Goal: Transaction & Acquisition: Download file/media

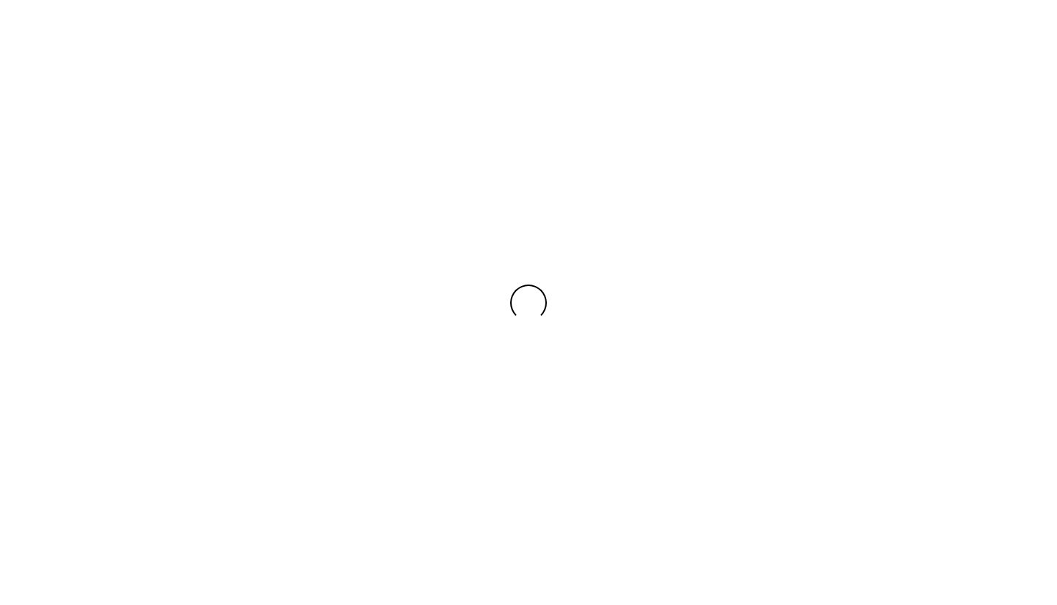
click at [413, 443] on div at bounding box center [528, 302] width 1057 height 605
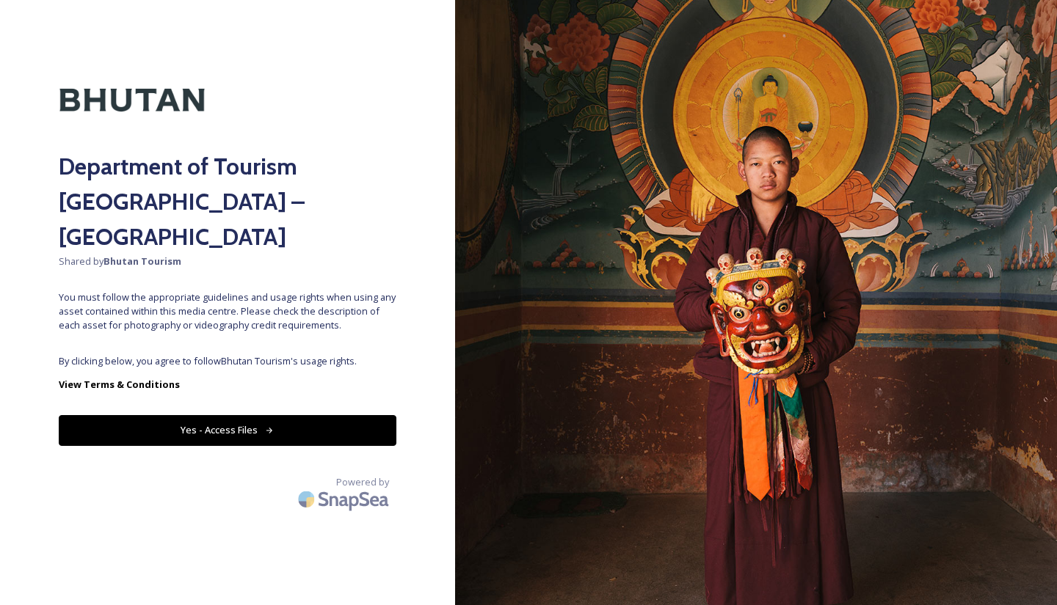
click at [329, 415] on button "Yes - Access Files" at bounding box center [228, 430] width 338 height 30
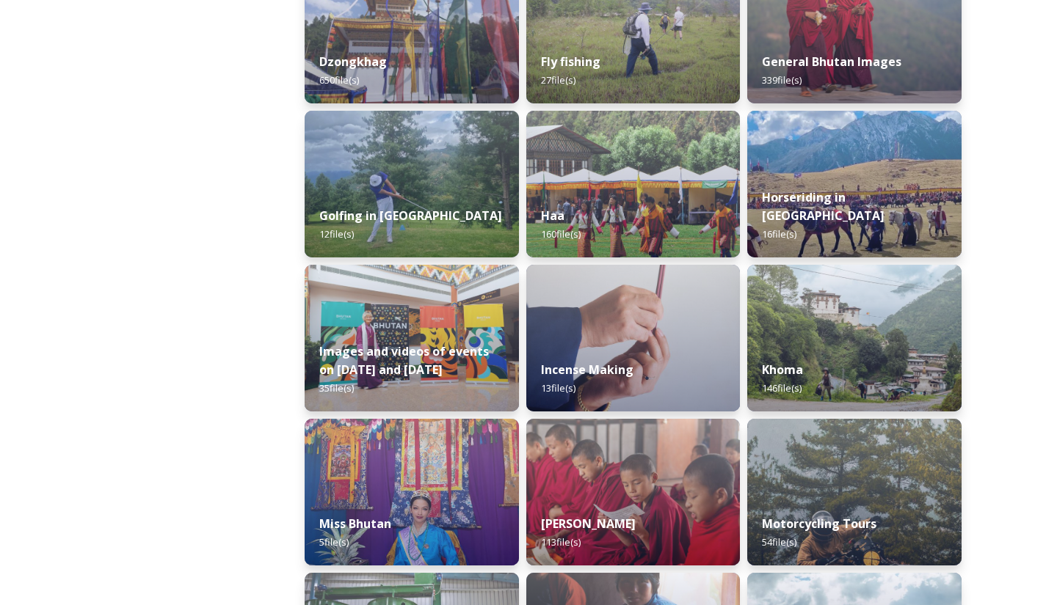
scroll to position [746, 0]
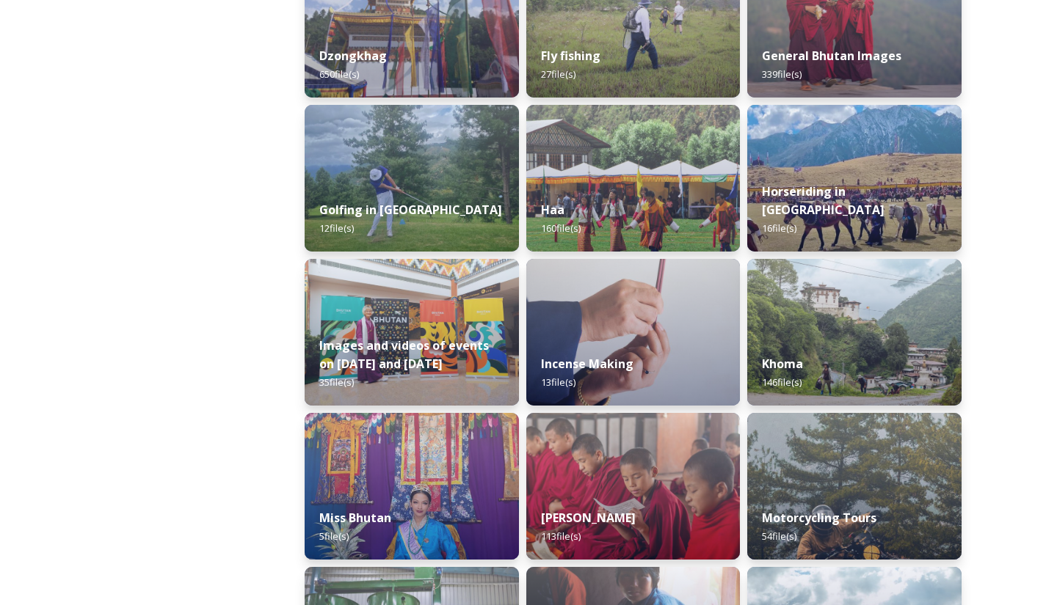
click at [899, 504] on div "Motorcycling Tours 54 file(s)" at bounding box center [854, 527] width 214 height 65
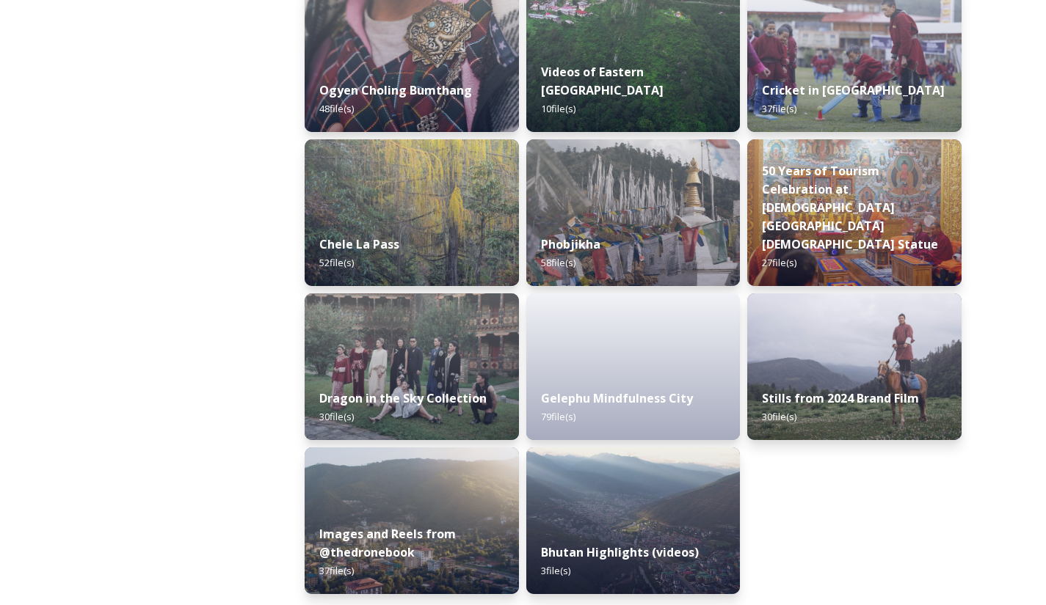
scroll to position [2406, 0]
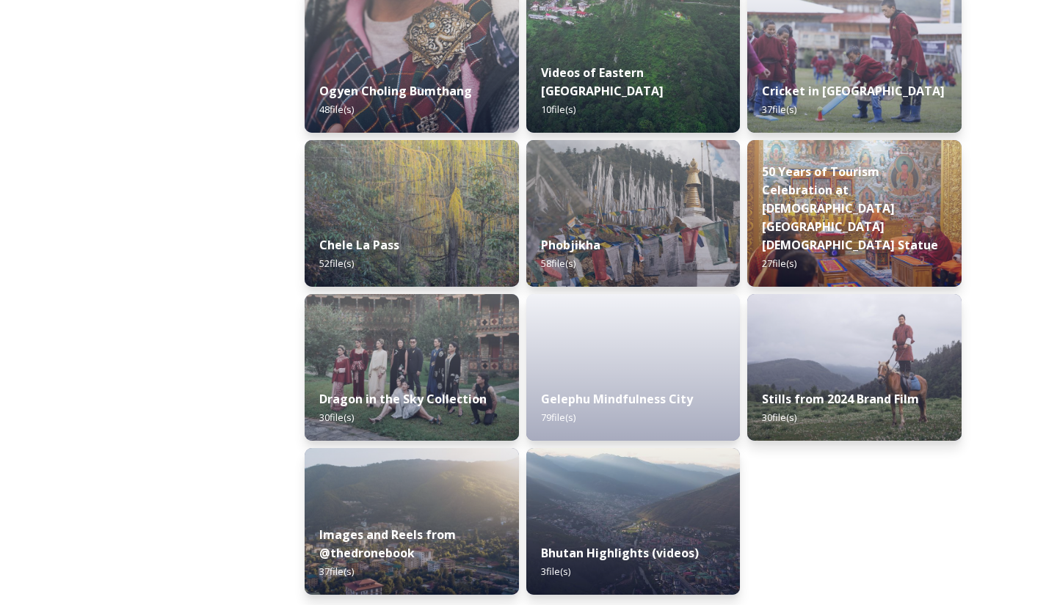
click at [895, 403] on strong "Stills from 2024 Brand Film" at bounding box center [840, 399] width 157 height 16
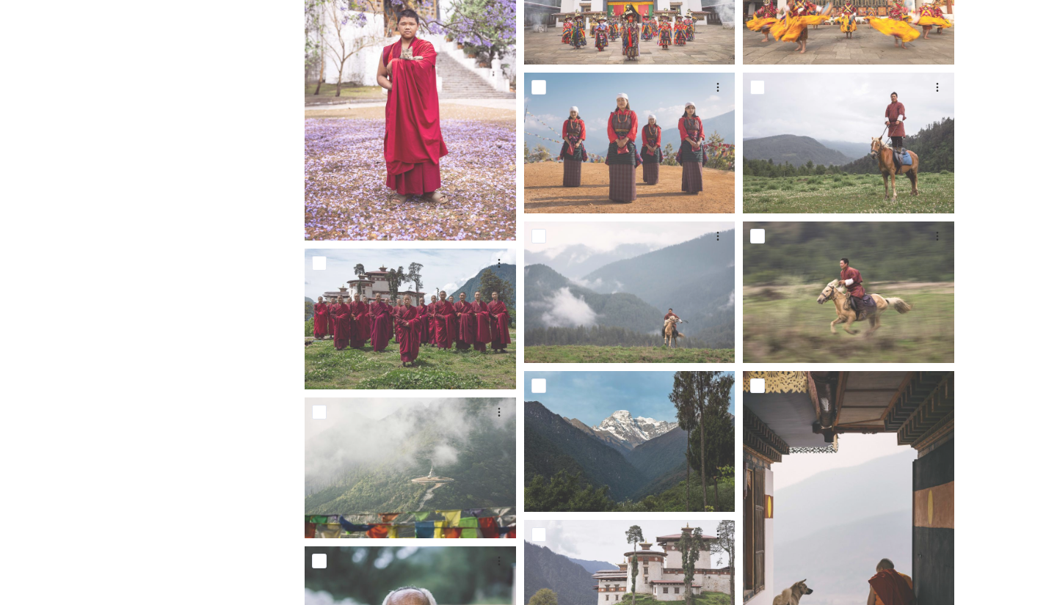
scroll to position [503, 0]
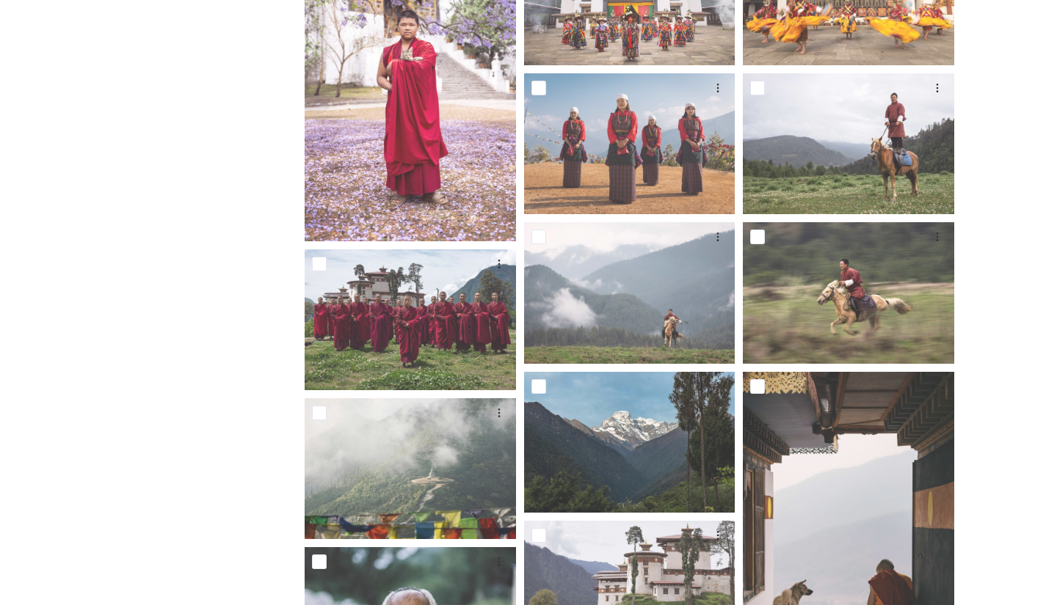
click at [892, 168] on img at bounding box center [848, 143] width 211 height 141
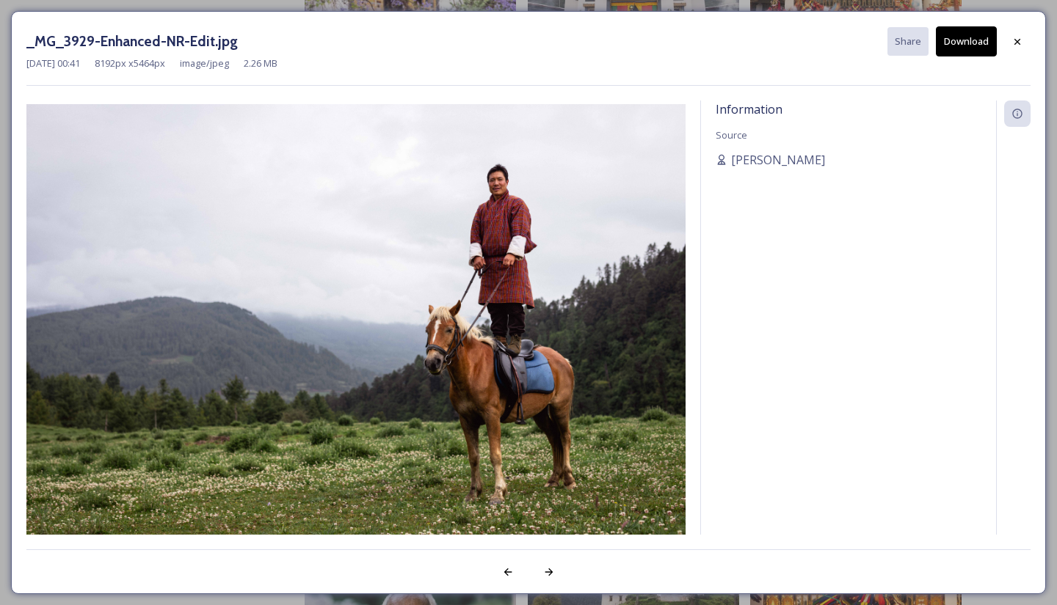
click at [1017, 36] on icon at bounding box center [1017, 42] width 12 height 12
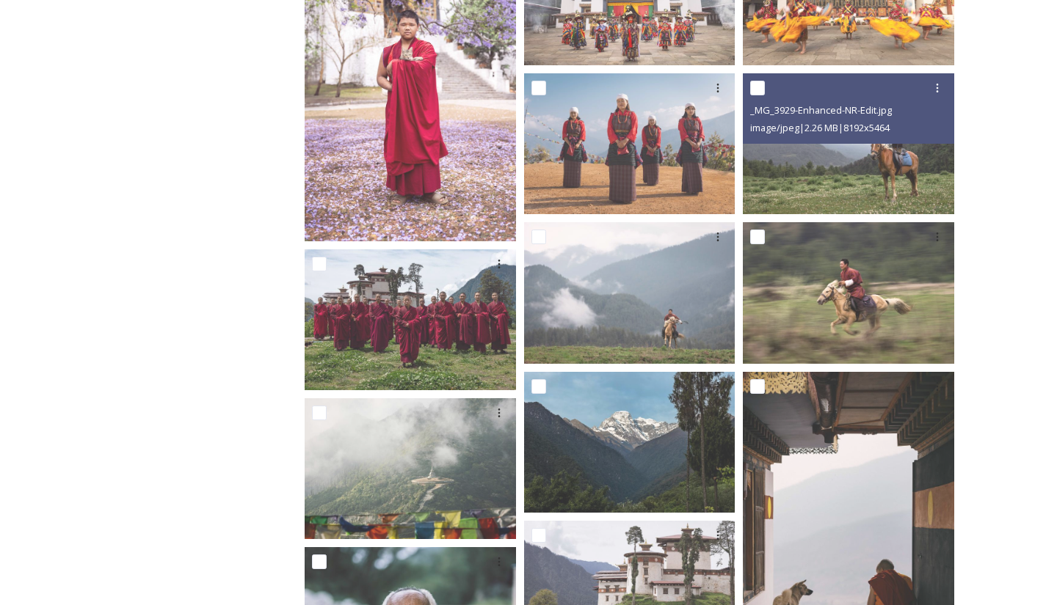
click at [840, 319] on img at bounding box center [848, 292] width 211 height 141
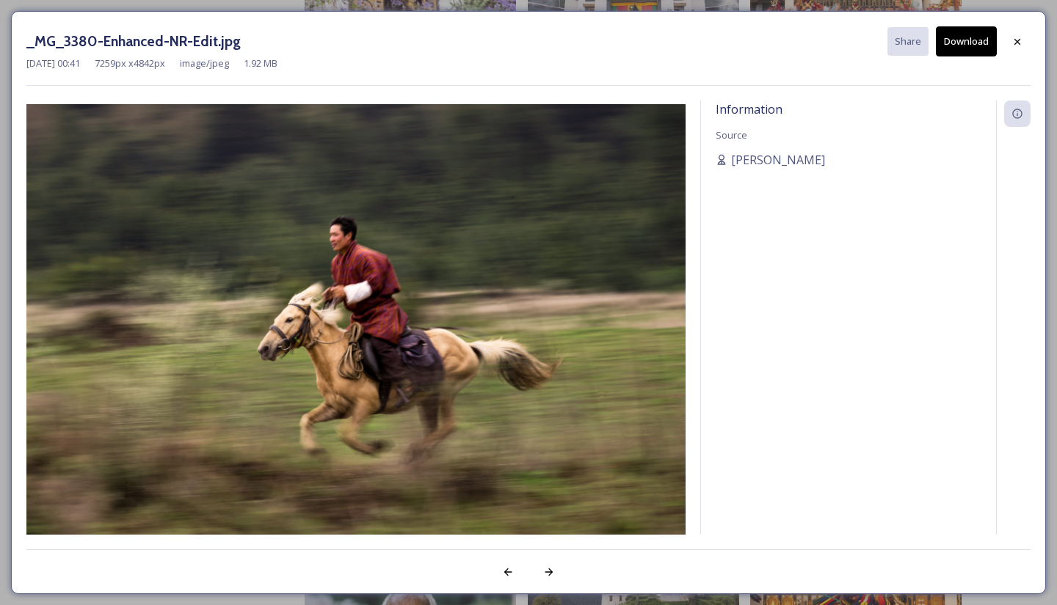
click at [1017, 43] on icon at bounding box center [1017, 42] width 12 height 12
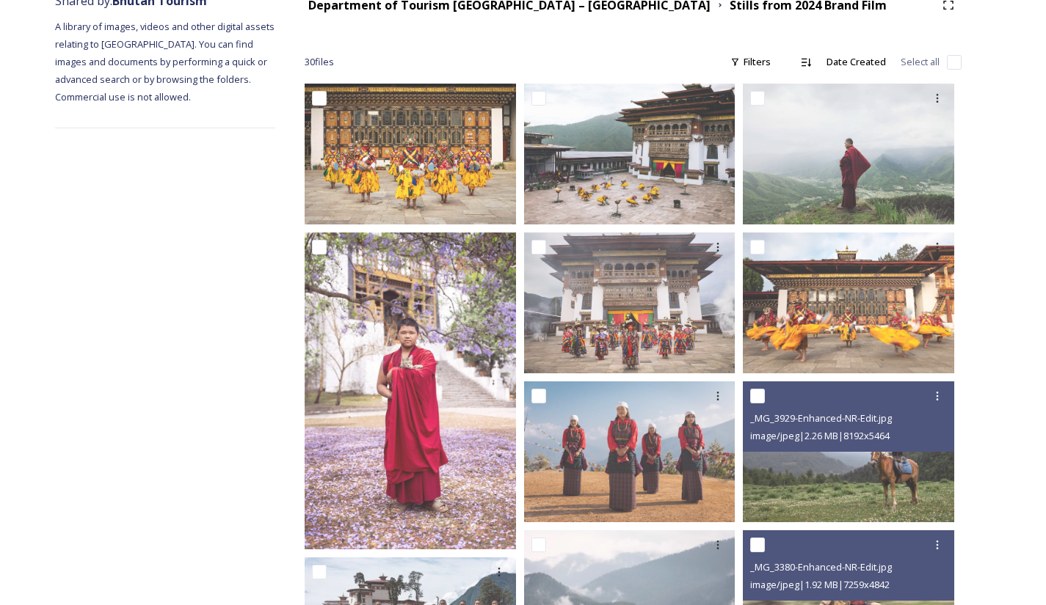
scroll to position [0, 0]
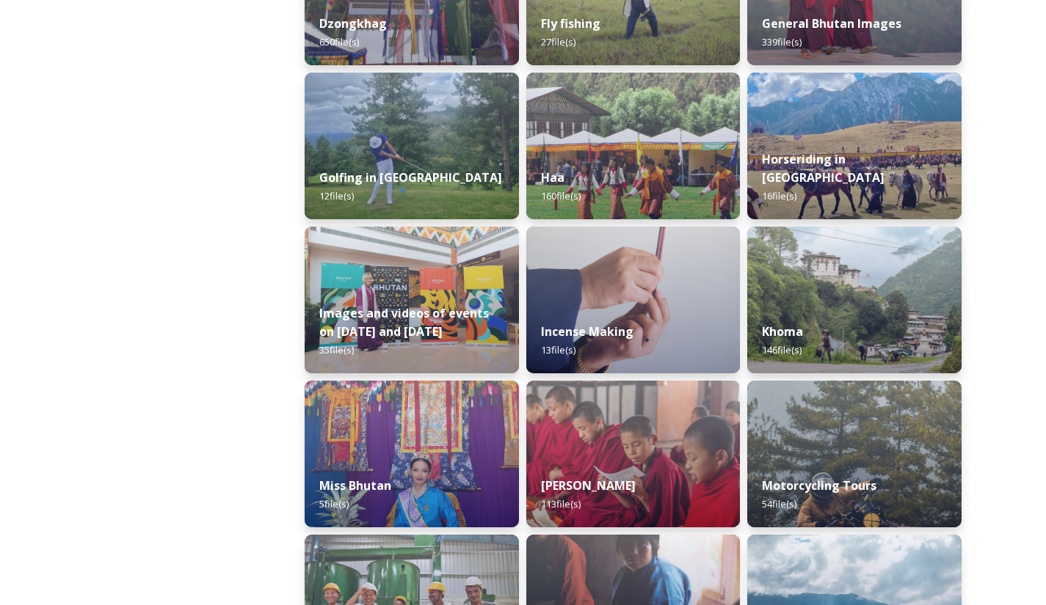
scroll to position [782, 0]
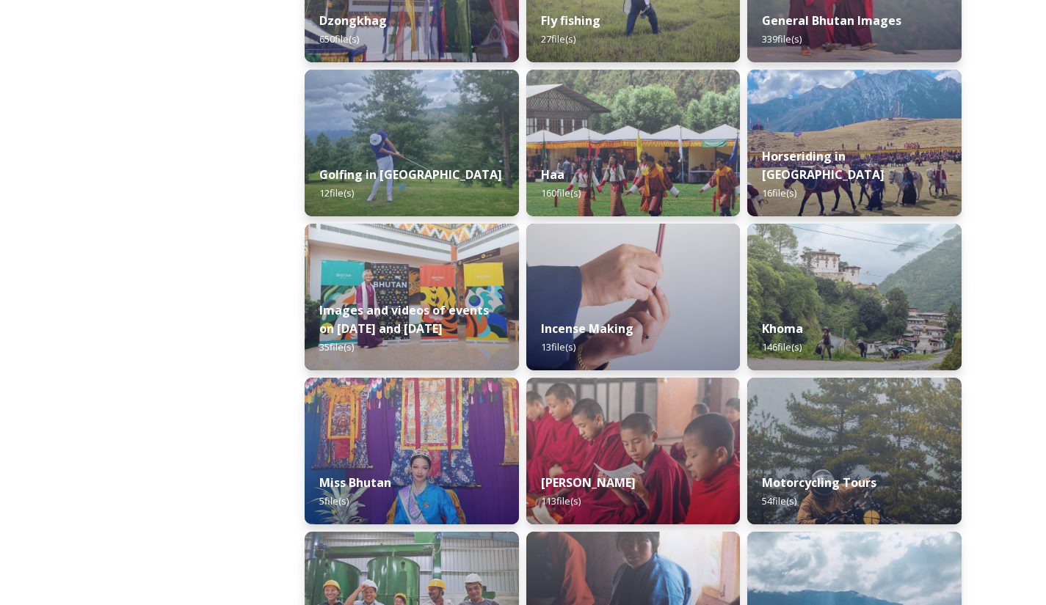
click at [905, 159] on div "Horseriding in [GEOGRAPHIC_DATA] 16 file(s)" at bounding box center [854, 175] width 214 height 84
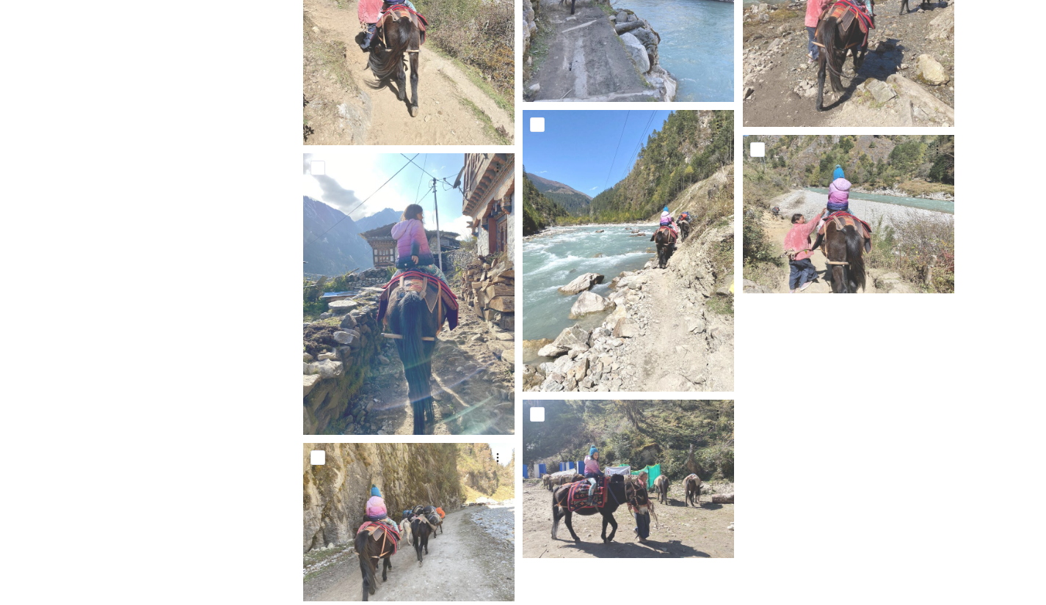
scroll to position [1049, 0]
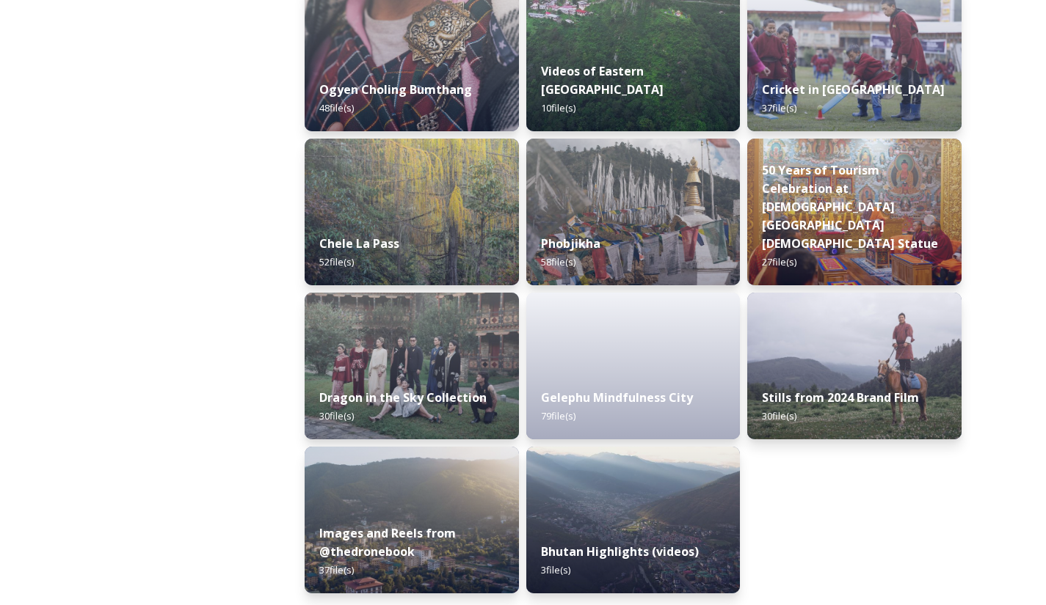
scroll to position [2411, 0]
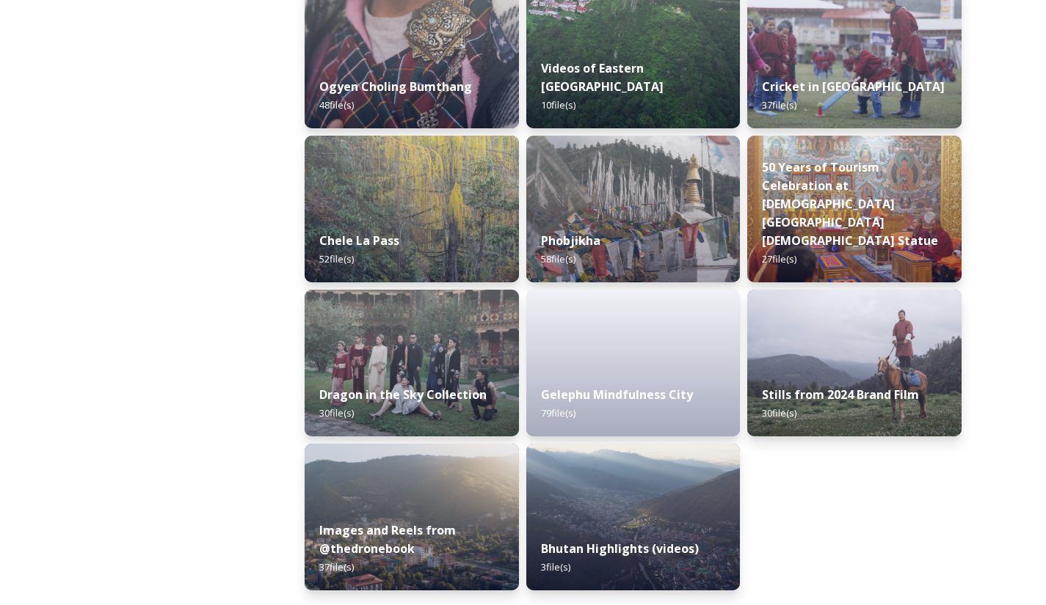
click at [415, 528] on strong "Images and Reels from @thedronebook" at bounding box center [387, 540] width 136 height 34
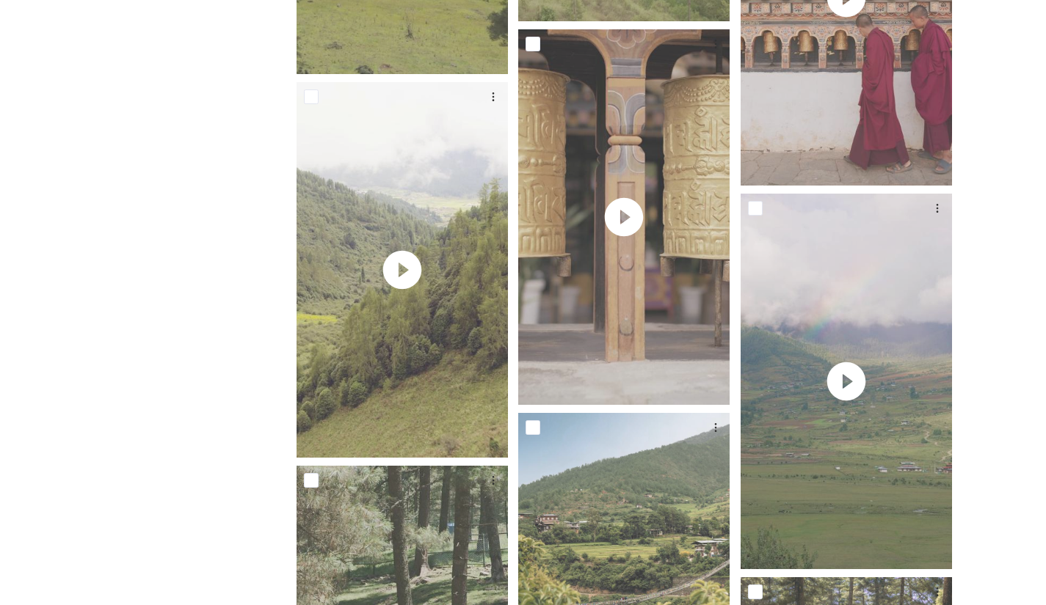
scroll to position [858, 0]
